Goal: Transaction & Acquisition: Obtain resource

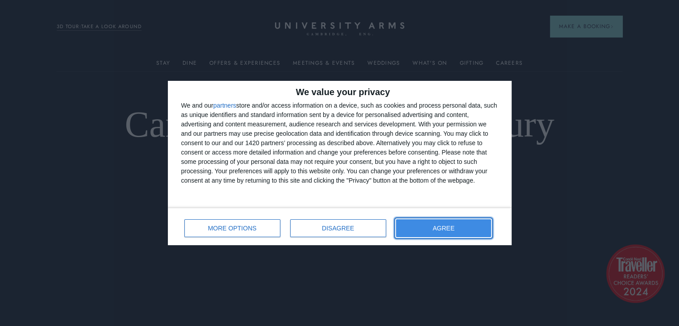
click at [477, 224] on button "AGREE" at bounding box center [443, 228] width 95 height 18
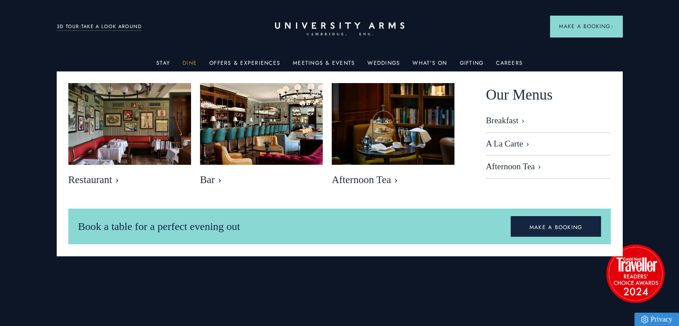
click at [191, 61] on link "Dine" at bounding box center [189, 66] width 14 height 12
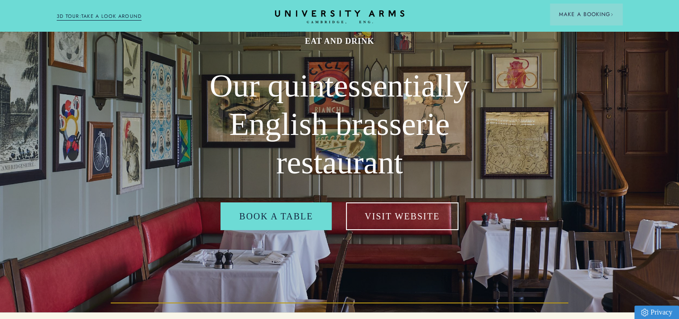
scroll to position [45, 0]
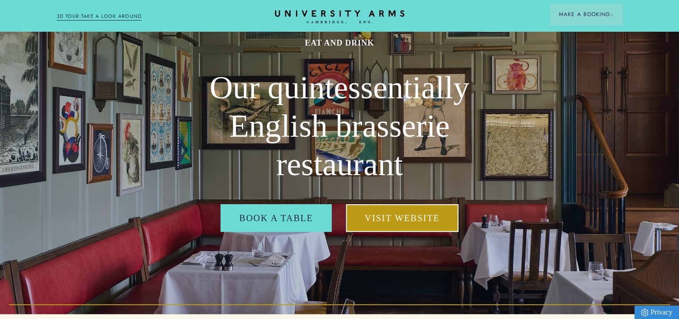
click at [409, 216] on link "Visit Website" at bounding box center [402, 218] width 112 height 28
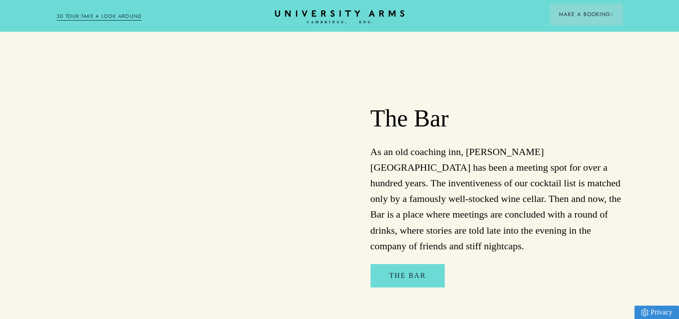
scroll to position [402, 0]
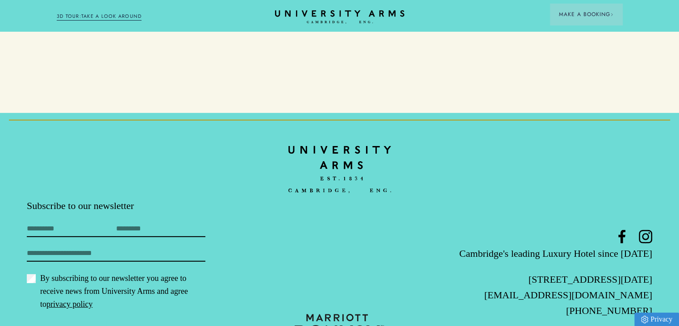
scroll to position [2721, 0]
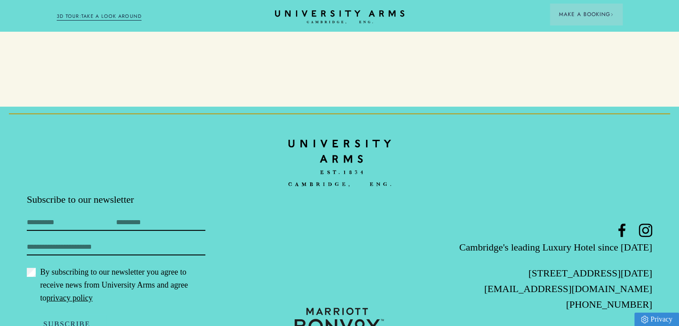
drag, startPoint x: 651, startPoint y: 236, endPoint x: 614, endPoint y: 235, distance: 37.1
click at [614, 235] on footer "Subscribe to our newsletter First Name Last Name Email By subscribing to our ne…" at bounding box center [339, 233] width 679 height 253
copy p "CB2 1AD"
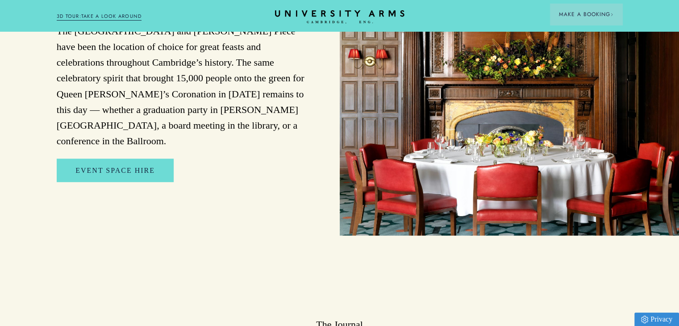
click at [319, 95] on div "Meetings and Events The University Arms Hotel and Parker’s Piece have been the …" at bounding box center [170, 82] width 340 height 305
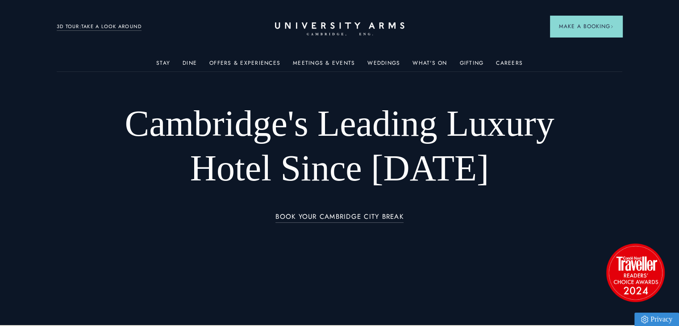
scroll to position [0, 0]
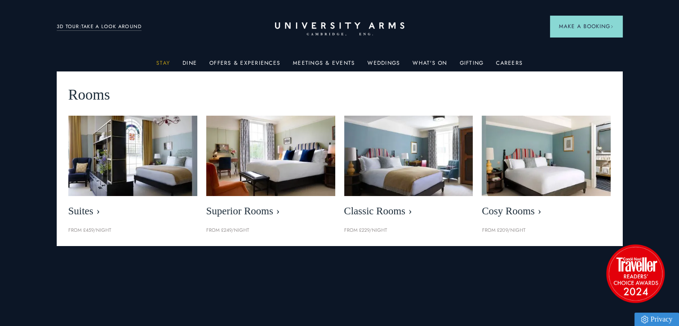
click at [162, 62] on link "Stay" at bounding box center [163, 66] width 14 height 12
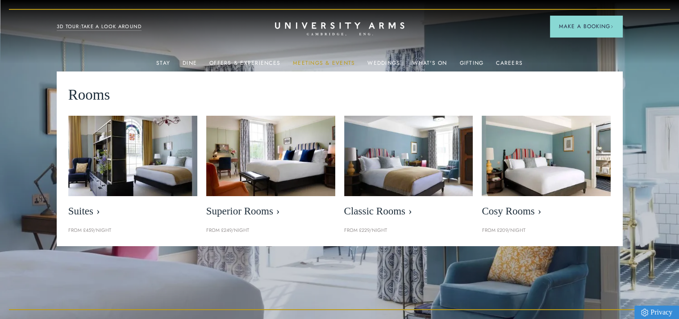
click at [316, 62] on link "Meetings & Events" at bounding box center [324, 66] width 62 height 12
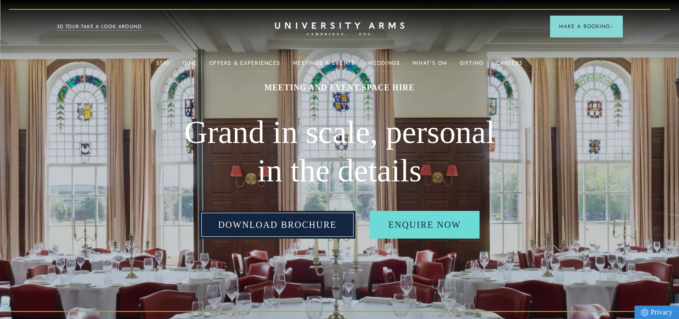
click at [304, 224] on link "Download Brochure" at bounding box center [277, 225] width 156 height 28
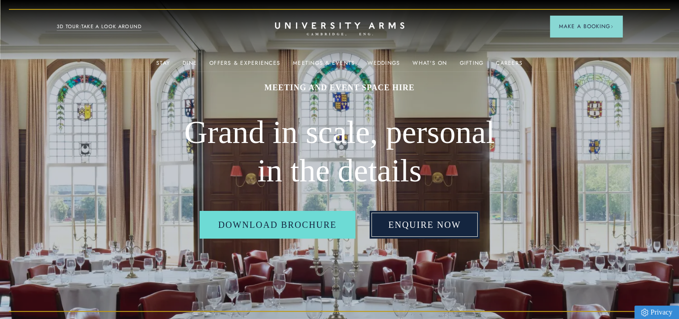
click at [437, 227] on link "Enquire Now" at bounding box center [424, 225] width 110 height 28
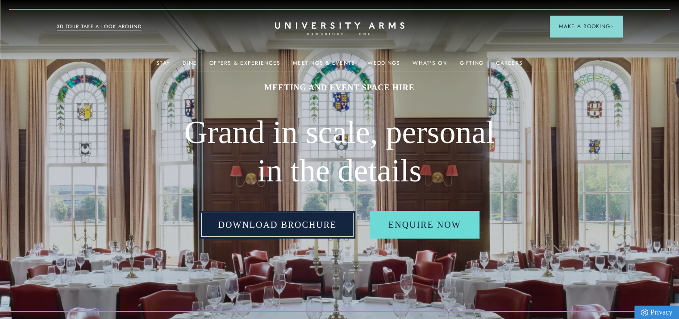
click at [290, 224] on link "Download Brochure" at bounding box center [277, 225] width 156 height 28
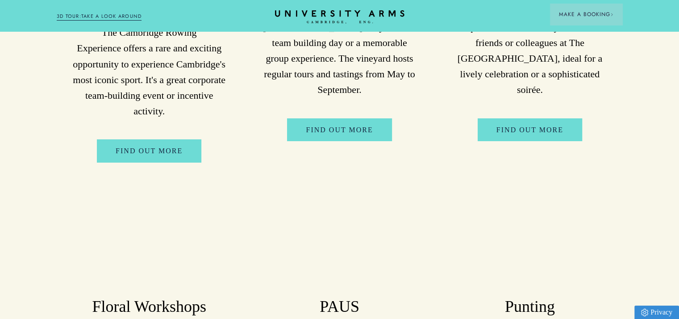
scroll to position [3034, 0]
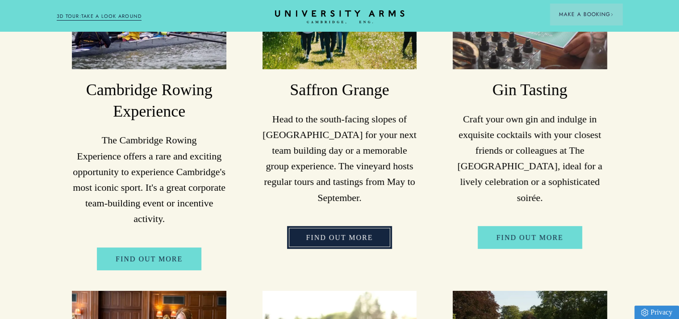
click at [344, 226] on link "FIND OUT MORE" at bounding box center [339, 237] width 104 height 23
